Goal: Task Accomplishment & Management: Complete application form

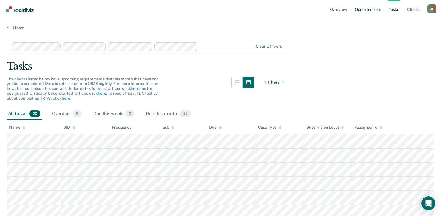
click at [358, 9] on link "Opportunities" at bounding box center [367, 9] width 28 height 18
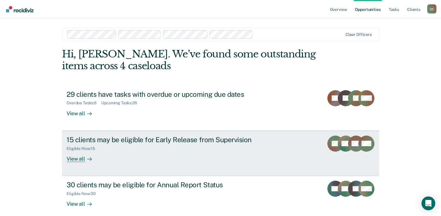
click at [68, 163] on link "15 clients may be eligible for Early Release from Supervision Eligible Now : 15…" at bounding box center [220, 152] width 317 height 45
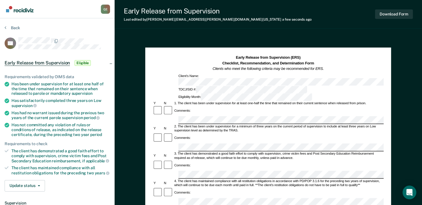
click at [230, 133] on div "Comments:" at bounding box center [268, 138] width 231 height 11
click at [223, 160] on div "Comments:" at bounding box center [268, 169] width 231 height 19
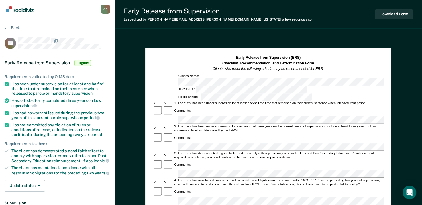
click at [244, 179] on div "4. The client has maintained compliance with all restitution obligations in acc…" at bounding box center [279, 183] width 210 height 8
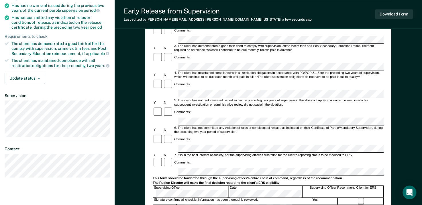
scroll to position [111, 0]
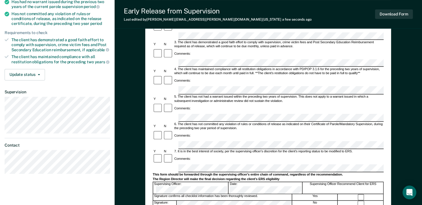
click at [251, 194] on div "Signature confirms all checklist information has been thoroughly reviewed." at bounding box center [222, 197] width 139 height 6
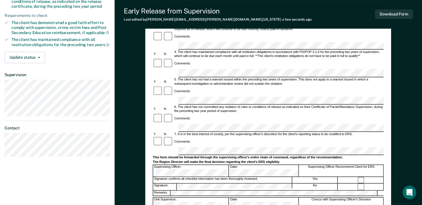
scroll to position [104, 0]
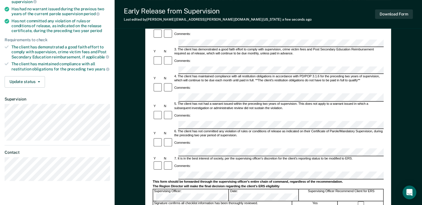
drag, startPoint x: 421, startPoint y: 103, endPoint x: 421, endPoint y: 89, distance: 14.3
click at [421, 89] on div "Early Release from Supervision (ERS) Checklist, Recommendation, and Determinati…" at bounding box center [269, 120] width 308 height 377
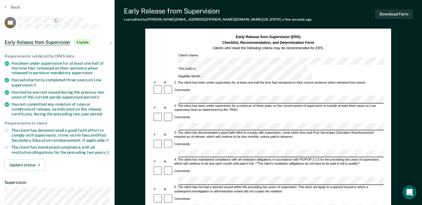
scroll to position [20, 0]
click at [7, 63] on icon at bounding box center [7, 64] width 5 height 5
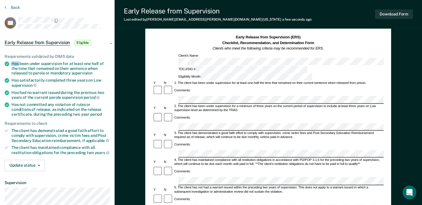
click at [7, 63] on icon at bounding box center [7, 64] width 5 height 5
click at [31, 165] on button "Update status" at bounding box center [25, 165] width 40 height 11
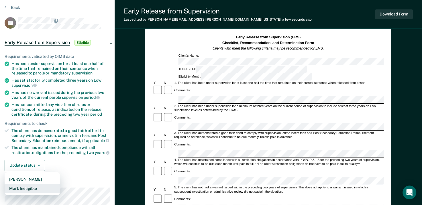
click at [31, 185] on button "Mark Ineligible" at bounding box center [32, 188] width 55 height 9
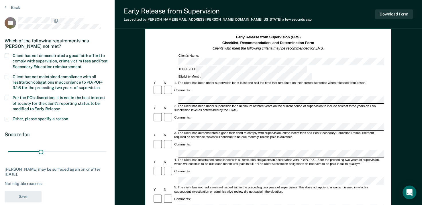
click at [8, 56] on span at bounding box center [7, 56] width 5 height 5
click at [81, 65] on input "Client has not demonstrated a good faith effort to comply with supervision, cri…" at bounding box center [81, 65] width 0 height 0
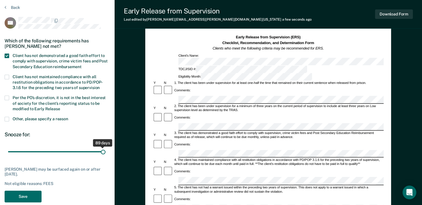
drag, startPoint x: 40, startPoint y: 150, endPoint x: 103, endPoint y: 158, distance: 63.5
type input "89"
click at [103, 157] on input "range" at bounding box center [57, 152] width 99 height 10
click at [14, 196] on button "Save" at bounding box center [23, 197] width 37 height 12
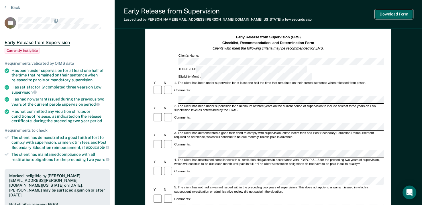
click at [389, 17] on button "Download Form" at bounding box center [394, 13] width 38 height 9
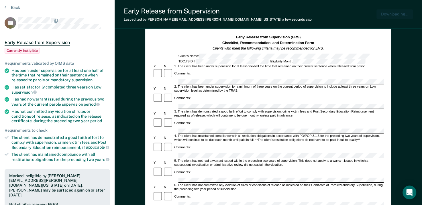
scroll to position [0, 0]
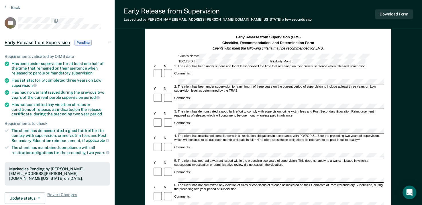
click at [299, 10] on div "Early Release from Supervision Last edited by [PERSON_NAME][EMAIL_ADDRESS][PERS…" at bounding box center [269, 14] width 308 height 29
click at [383, 3] on div "Early Release from Supervision Last edited by [PERSON_NAME][EMAIL_ADDRESS][PERS…" at bounding box center [269, 14] width 308 height 29
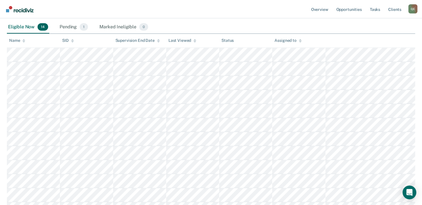
scroll to position [109, 0]
click at [418, 77] on main "Early Release from Supervision Supervision clients may be eligible for Early Re…" at bounding box center [211, 7] width 422 height 173
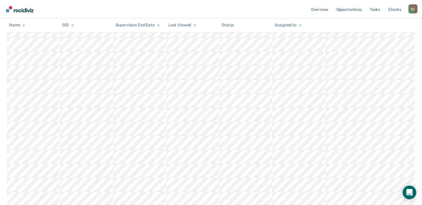
scroll to position [0, 0]
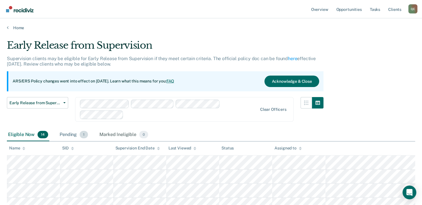
click at [76, 134] on div "Pending 1" at bounding box center [73, 135] width 31 height 13
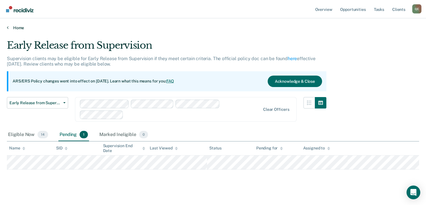
click at [13, 28] on link "Home" at bounding box center [213, 27] width 413 height 5
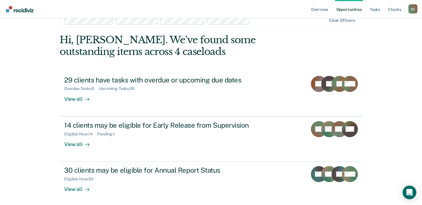
scroll to position [15, 0]
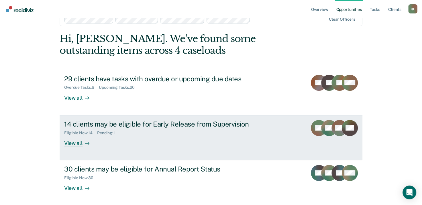
click at [83, 144] on div at bounding box center [86, 143] width 7 height 7
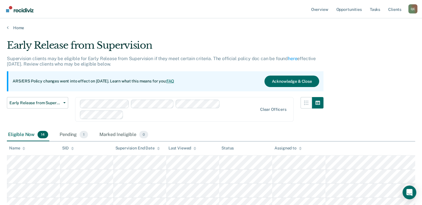
click at [5, 183] on main "Early Release from Supervision Supervision clients may be eligible for Early Re…" at bounding box center [211, 116] width 422 height 173
click at [398, 83] on div "Early Release from Supervision Supervision clients may be eligible for Early Re…" at bounding box center [211, 101] width 408 height 123
click at [419, 53] on main "Early Release from Supervision Supervision clients may be eligible for Early Re…" at bounding box center [211, 116] width 422 height 173
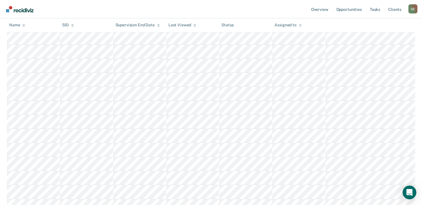
scroll to position [130, 0]
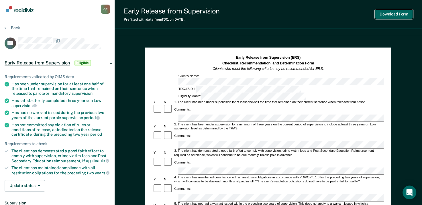
click at [396, 16] on button "Download Form" at bounding box center [394, 13] width 38 height 9
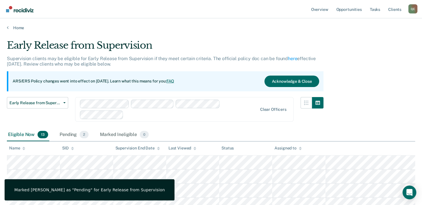
scroll to position [130, 0]
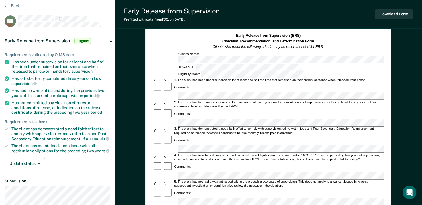
scroll to position [27, 0]
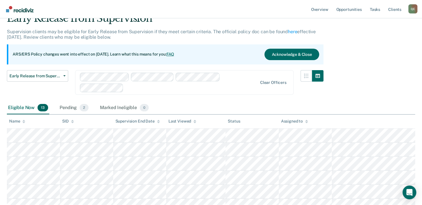
scroll to position [130, 0]
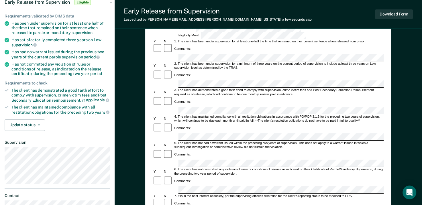
scroll to position [60, 0]
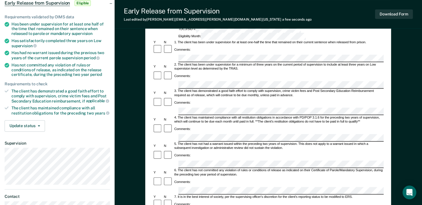
click at [190, 71] on div "Comments:" at bounding box center [268, 76] width 231 height 10
click at [240, 116] on div "4. The client has maintained compliance with all restitution obligations in acc…" at bounding box center [279, 120] width 210 height 8
click at [186, 160] on form "Early Release from Supervision (ERS) Checklist, Recommendation, and Determinati…" at bounding box center [268, 191] width 231 height 392
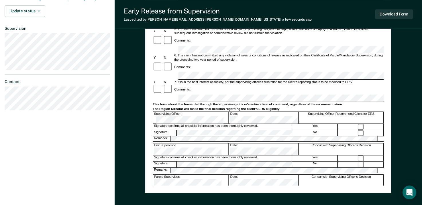
scroll to position [181, 0]
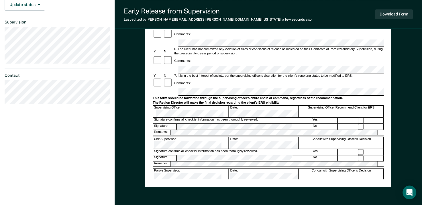
click at [181, 178] on div "Early Release from Supervision (ERS) Checklist, Recommendation, and Determinati…" at bounding box center [268, 27] width 231 height 306
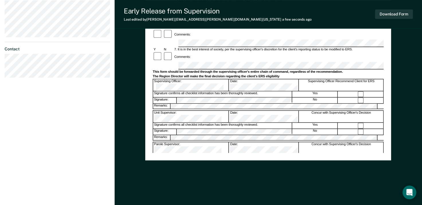
drag, startPoint x: 419, startPoint y: 175, endPoint x: 425, endPoint y: 60, distance: 115.1
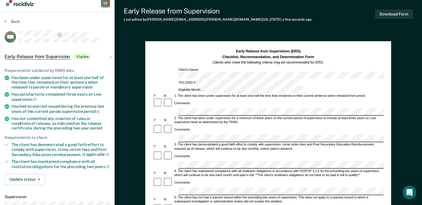
scroll to position [0, 0]
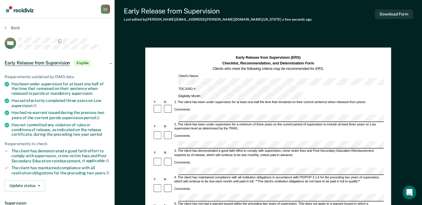
click at [29, 183] on button "Update status" at bounding box center [25, 185] width 40 height 11
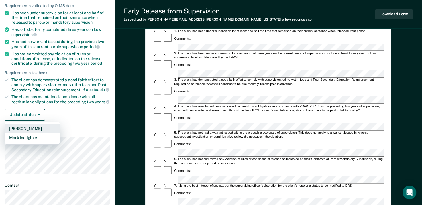
scroll to position [71, 0]
click at [25, 134] on button "Mark Ineligible" at bounding box center [32, 137] width 55 height 9
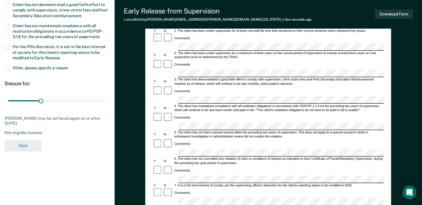
click at [5, 6] on span at bounding box center [7, 5] width 5 height 5
click at [81, 14] on input "Client has not demonstrated a good faith effort to comply with supervision, cri…" at bounding box center [81, 14] width 0 height 0
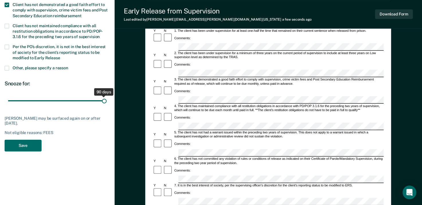
drag, startPoint x: 41, startPoint y: 100, endPoint x: 134, endPoint y: 104, distance: 92.7
type input "90"
click at [107, 104] on input "range" at bounding box center [57, 101] width 99 height 10
click at [17, 144] on button "Save" at bounding box center [23, 146] width 37 height 12
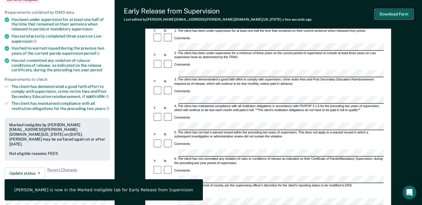
click at [391, 14] on button "Download Form" at bounding box center [394, 13] width 38 height 9
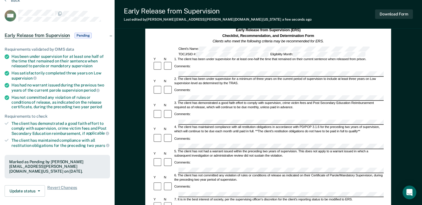
scroll to position [0, 0]
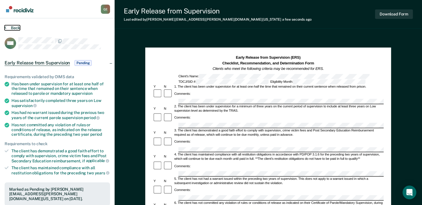
click at [14, 29] on button "Back" at bounding box center [12, 27] width 15 height 5
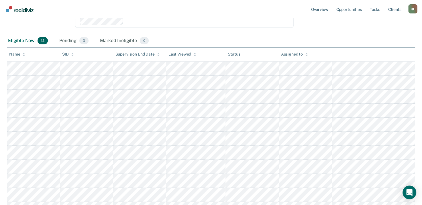
scroll to position [87, 0]
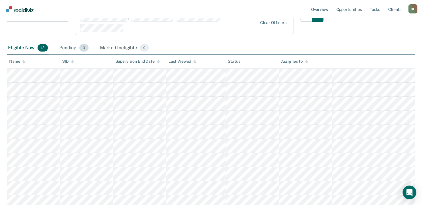
click at [66, 47] on div "Pending 3" at bounding box center [74, 48] width 32 height 13
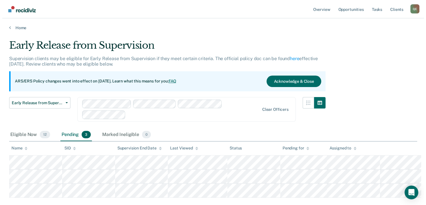
scroll to position [0, 0]
